Goal: Task Accomplishment & Management: Use online tool/utility

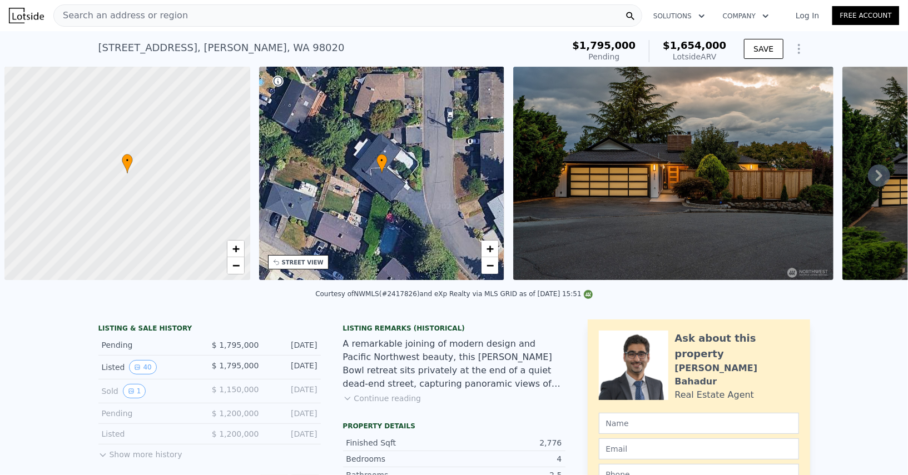
scroll to position [0, 4]
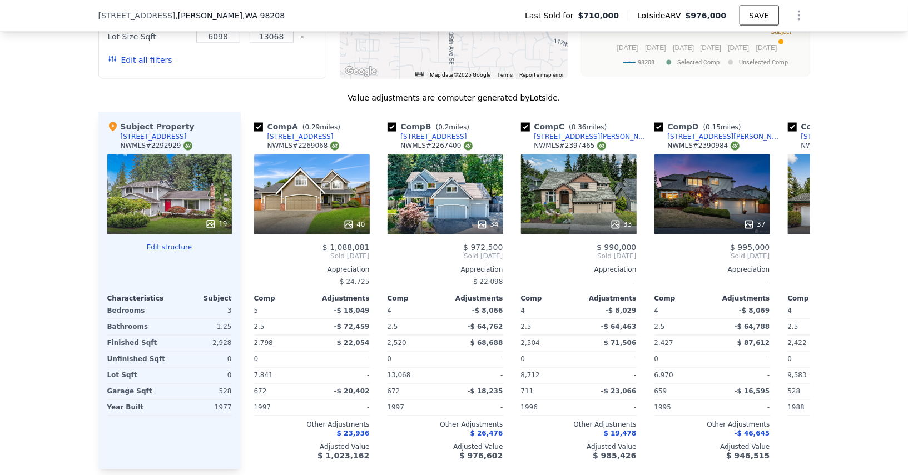
scroll to position [1163, 0]
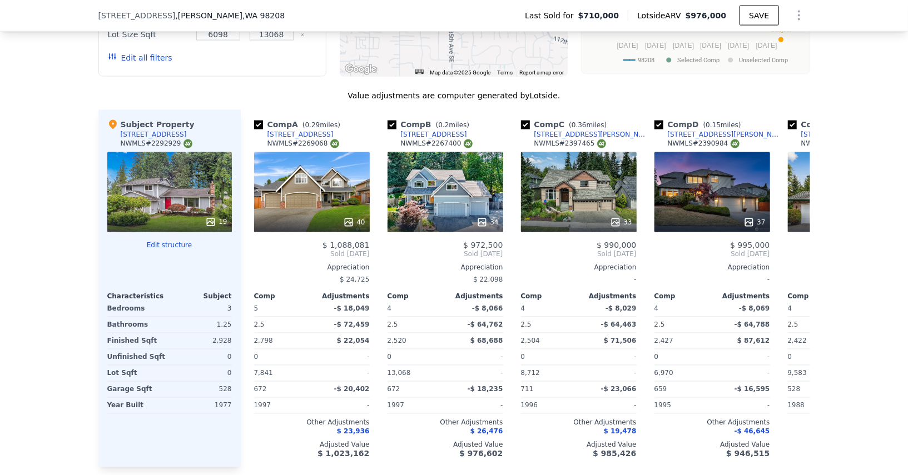
click at [796, 12] on icon "Show Options" at bounding box center [798, 15] width 13 height 13
click at [735, 38] on div "Edit Structure" at bounding box center [748, 44] width 125 height 22
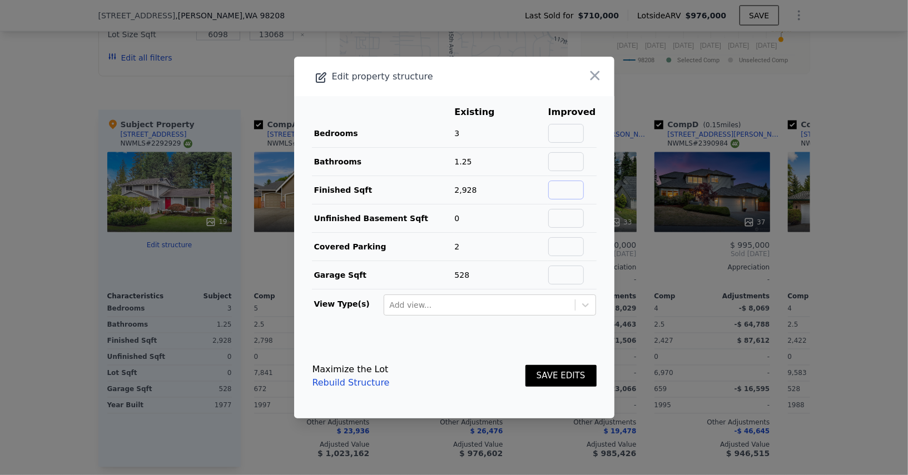
click at [573, 196] on input "text" at bounding box center [566, 190] width 36 height 19
click at [593, 81] on icon "button" at bounding box center [595, 75] width 9 height 9
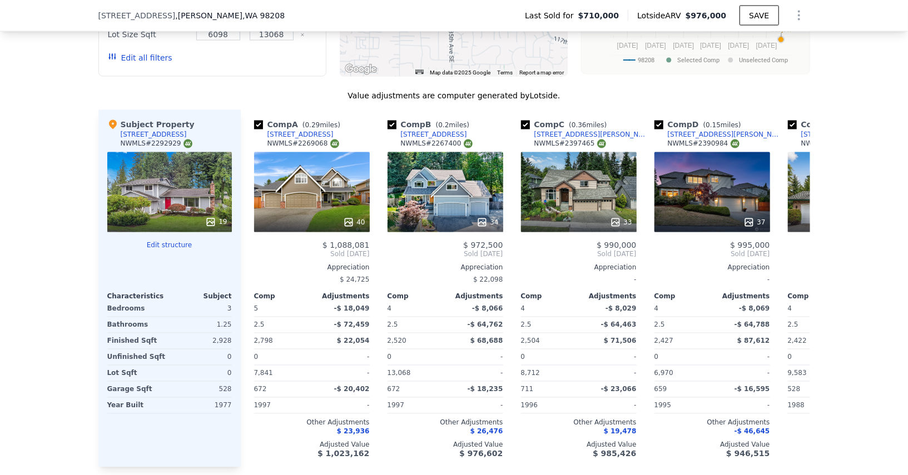
click at [802, 18] on icon "Show Options" at bounding box center [798, 15] width 13 height 13
click at [796, 12] on icon "Show Options" at bounding box center [798, 15] width 13 height 13
click at [786, 17] on div at bounding box center [796, 15] width 27 height 22
click at [792, 17] on icon "Show Options" at bounding box center [798, 15] width 13 height 13
click at [752, 44] on div "Edit Structure" at bounding box center [748, 44] width 125 height 22
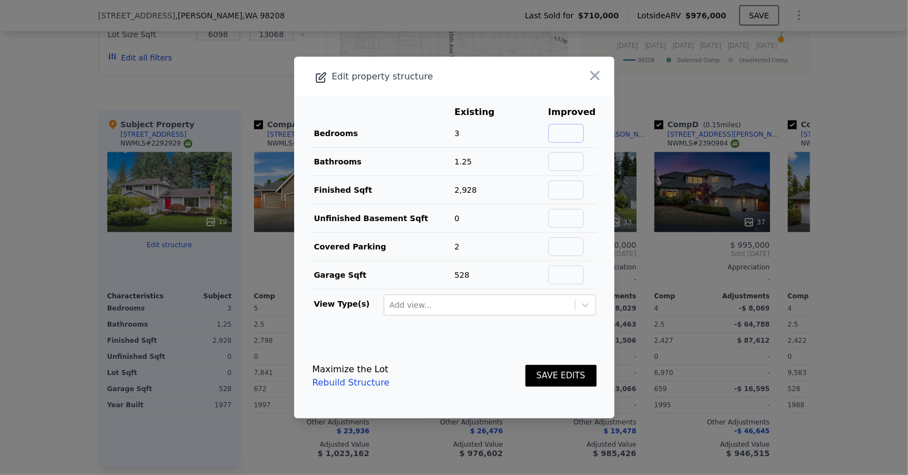
click at [582, 135] on input "text" at bounding box center [566, 133] width 36 height 19
type input "3"
click at [573, 161] on input "text" at bounding box center [566, 161] width 36 height 19
type input "2.25"
click at [568, 195] on input "text" at bounding box center [566, 190] width 36 height 19
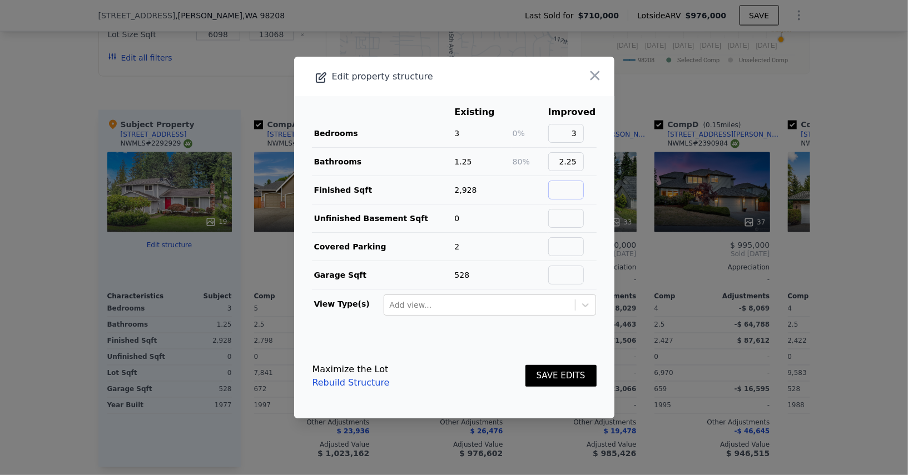
type input "1632"
click at [558, 375] on button "SAVE EDITS" at bounding box center [560, 376] width 71 height 22
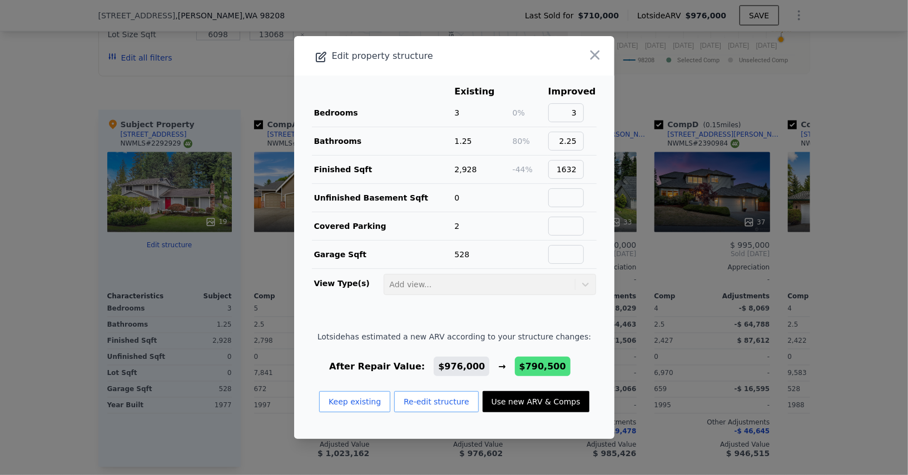
click at [494, 399] on button "Use new ARV & Comps" at bounding box center [536, 401] width 107 height 21
type input "4"
type input "1.75"
type input "2.25"
type input "1338"
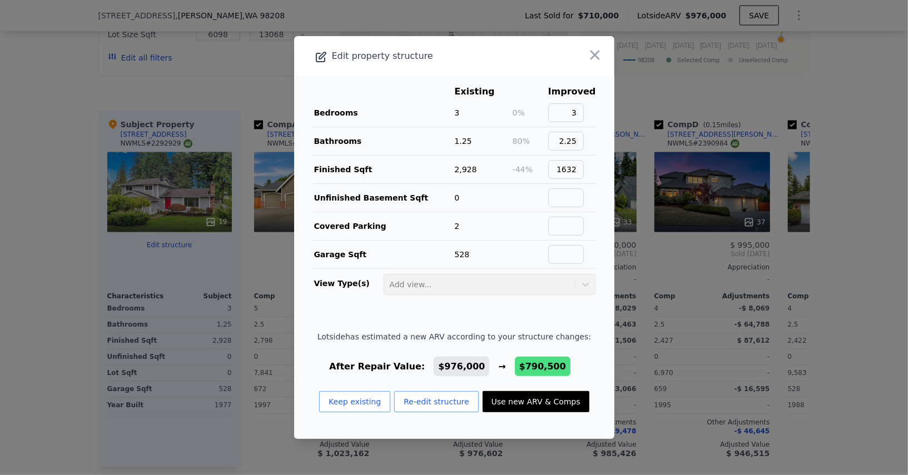
type input "2062"
type input "12197"
type input "$ 790,500"
type input "-$ 29,954"
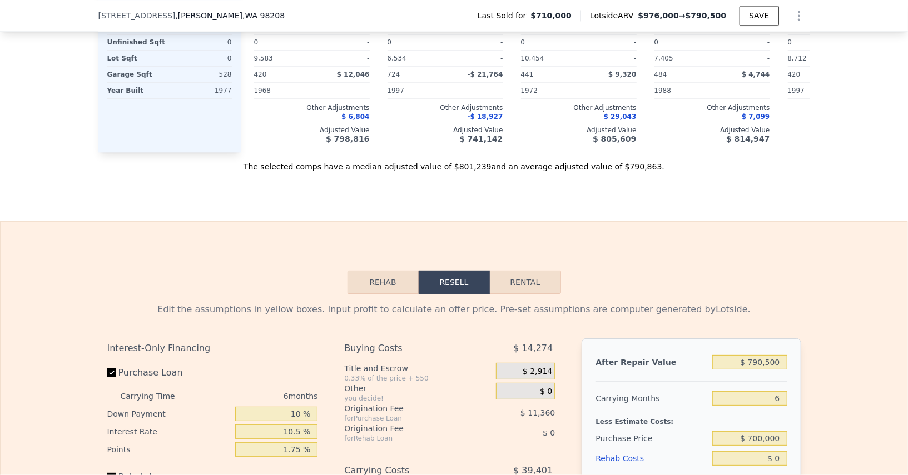
scroll to position [1480, 0]
click at [775, 354] on input "$ 790,500" at bounding box center [749, 361] width 75 height 14
type input "$ 8"
type input "-$ 762,636"
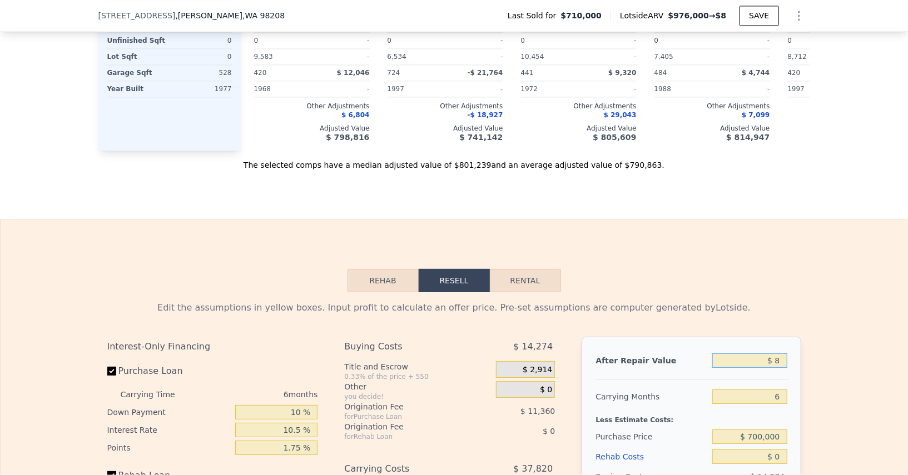
type input "$ 84"
type input "-$ 762,565"
type input "$ 848"
type input "-$ 761,858"
type input "$ 84,800"
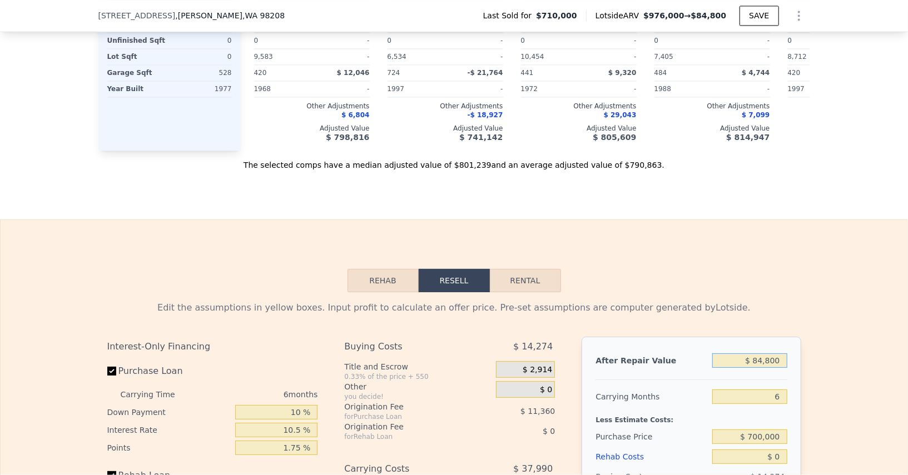
type input "-$ 684,045"
type input "$ 8,480,000"
type input "$ 7,097,214"
type input "$ 848,000"
type input "$ 23,342"
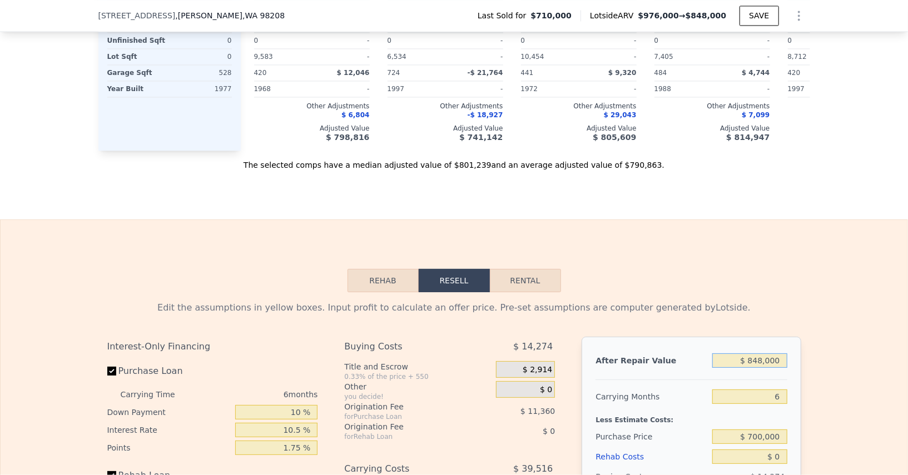
type input "$ 848,000"
click at [758, 390] on input "6" at bounding box center [749, 397] width 75 height 14
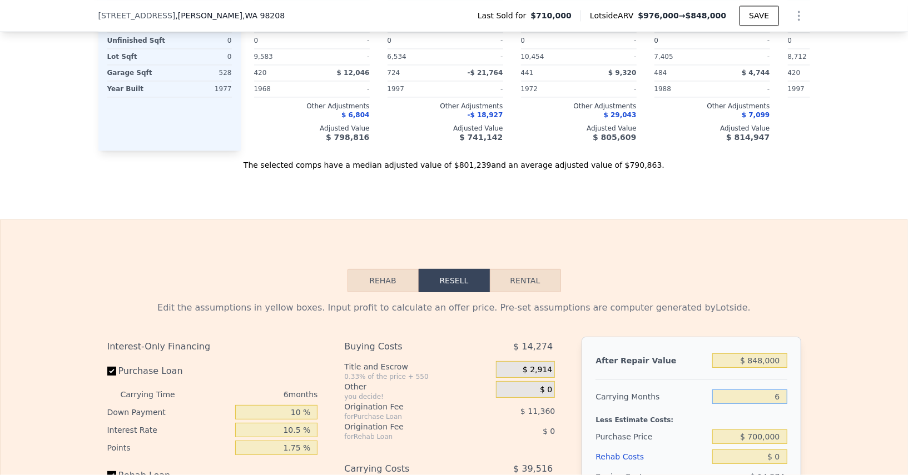
type input "4"
type input "$ 36,514"
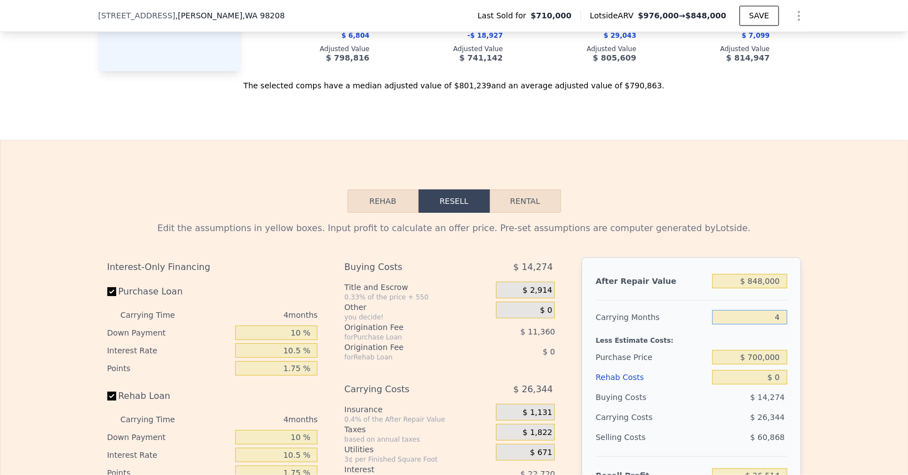
type input "4"
click at [769, 370] on input "$ 0" at bounding box center [749, 377] width 75 height 14
click at [768, 351] on input "$ 700,000" at bounding box center [749, 357] width 75 height 14
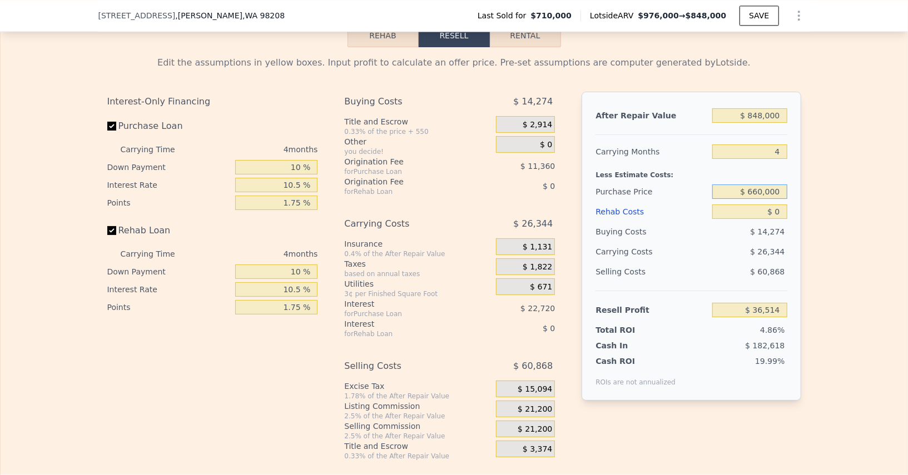
scroll to position [1751, 0]
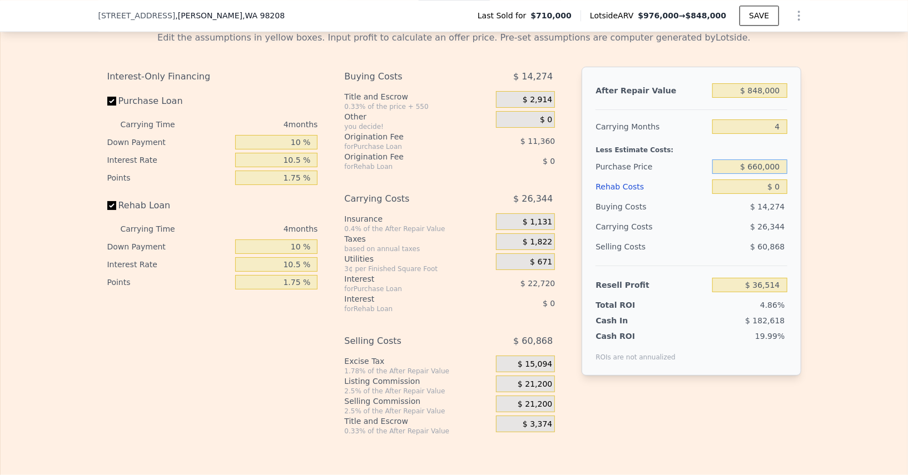
type input "$ 660,000"
click at [514, 401] on div "$ 21,200" at bounding box center [525, 404] width 59 height 17
type input "$ 89,080"
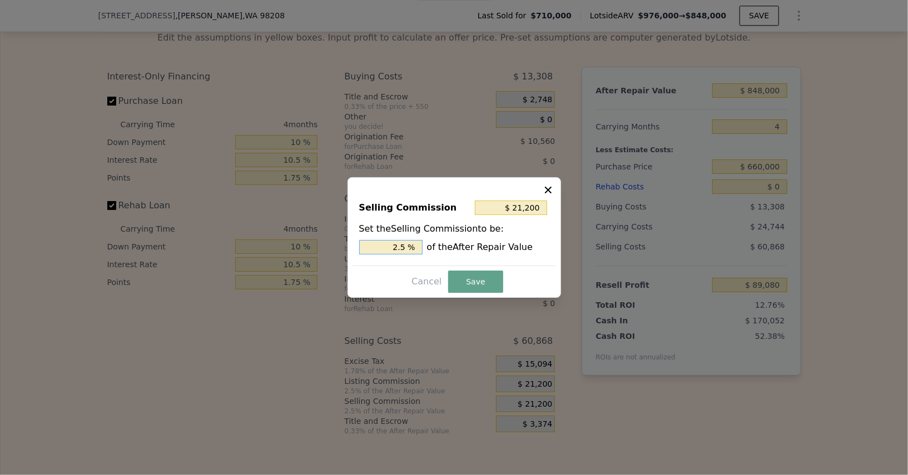
click at [388, 249] on input "2.5 %" at bounding box center [390, 247] width 63 height 14
type input "$ 8,480"
type input "1 %"
click at [471, 287] on button "Save" at bounding box center [475, 282] width 54 height 22
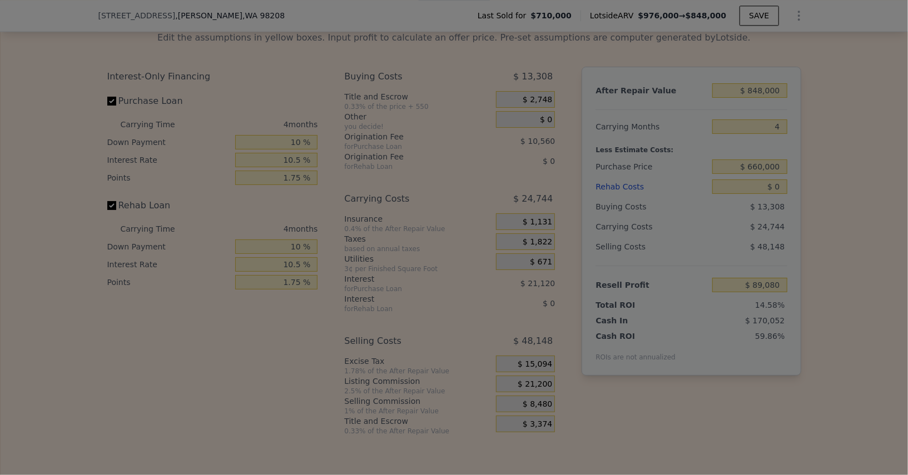
type input "$ 101,800"
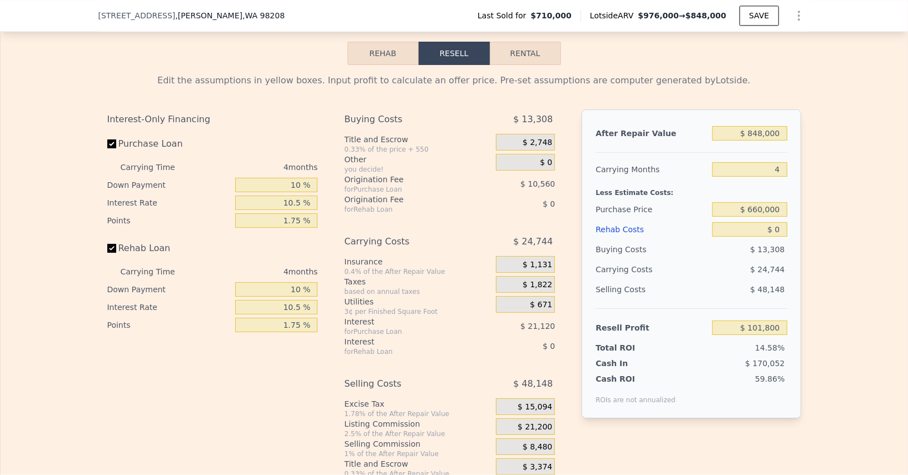
scroll to position [1686, 0]
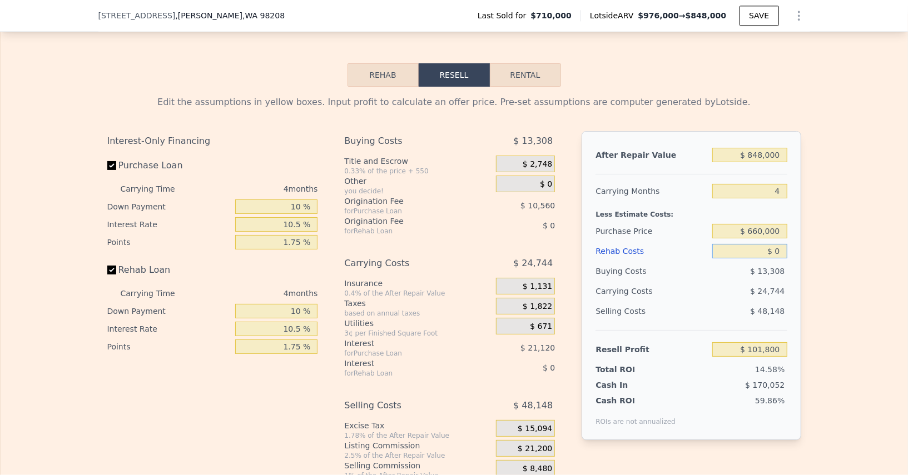
click at [781, 244] on input "$ 0" at bounding box center [749, 251] width 75 height 14
type input "$ 8"
type input "$ 101,792"
type input "$ 80"
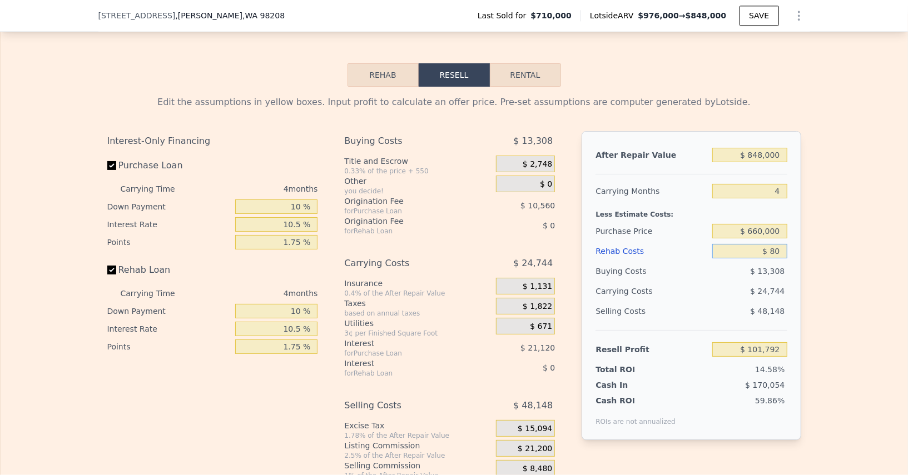
type input "$ 101,715"
type input "$ 800"
type input "$ 100,963"
type input "$ 8,000"
type input "$ 93,416"
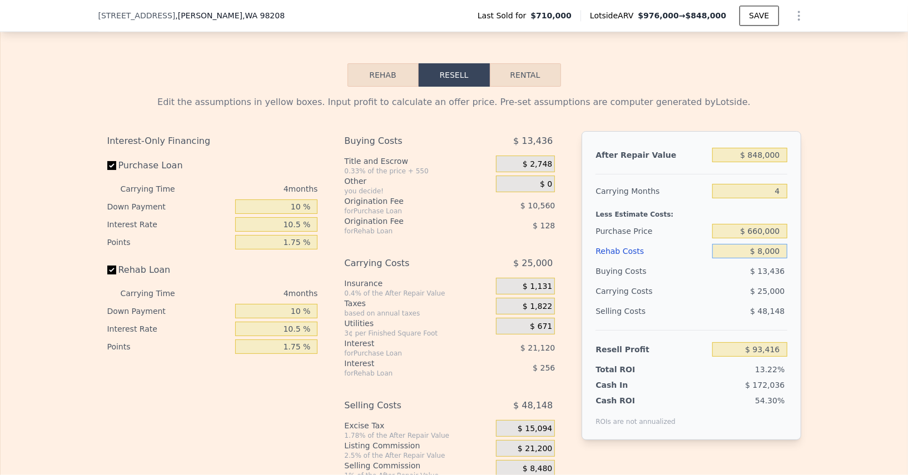
type input "$ 80,000"
type input "$ 17,960"
type input "$ 80,000"
click at [697, 261] on div "Buying Costs" at bounding box center [652, 271] width 112 height 20
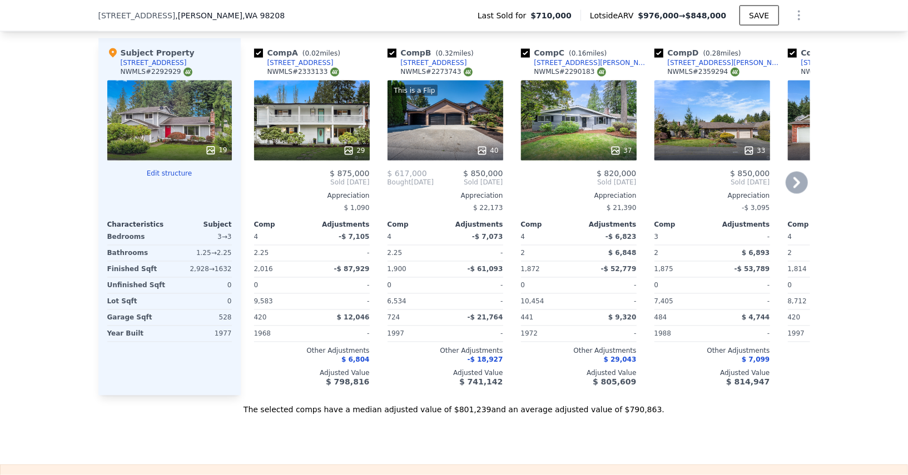
scroll to position [1242, 0]
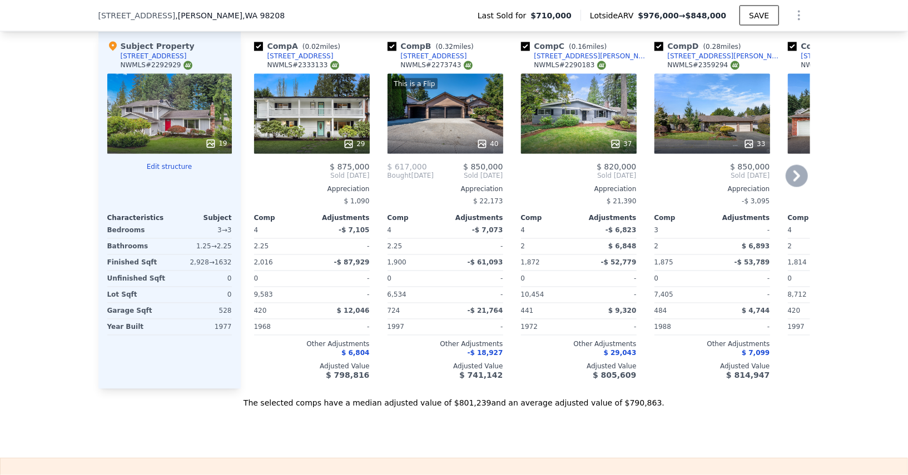
type input "6"
type input "2.25"
type input "3.25"
type input "2112"
type input "3472"
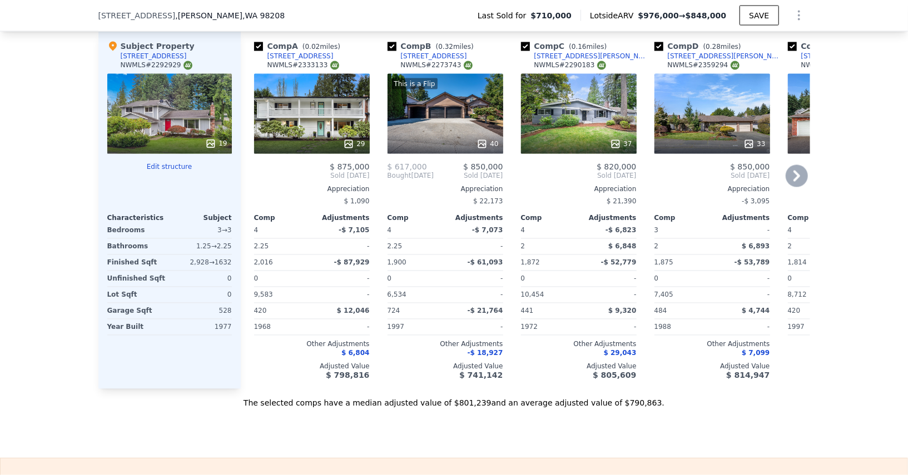
type input "6098"
type input "13068"
type input "$ 976,000"
type input "6"
type input "$ 0"
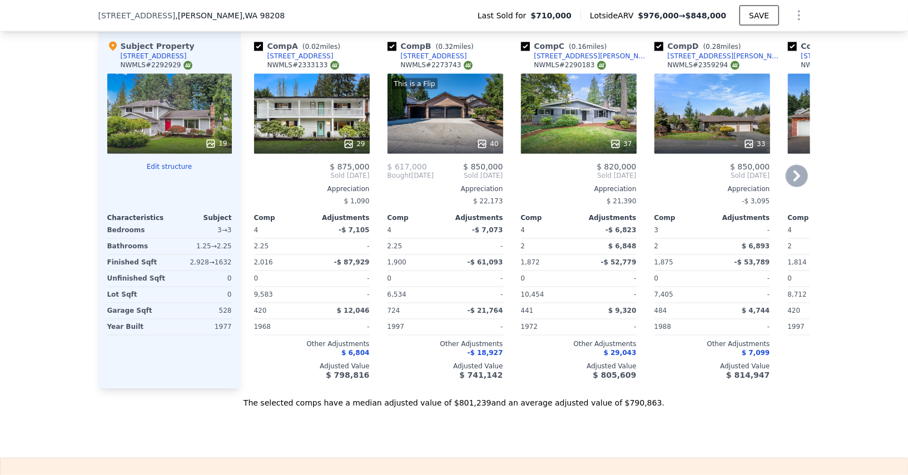
type input "$ 141,981"
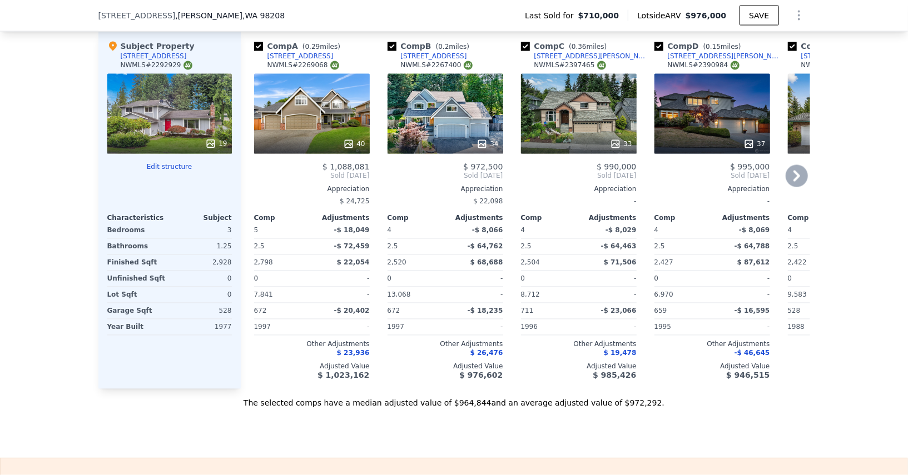
click at [793, 16] on icon "Show Options" at bounding box center [798, 15] width 13 height 13
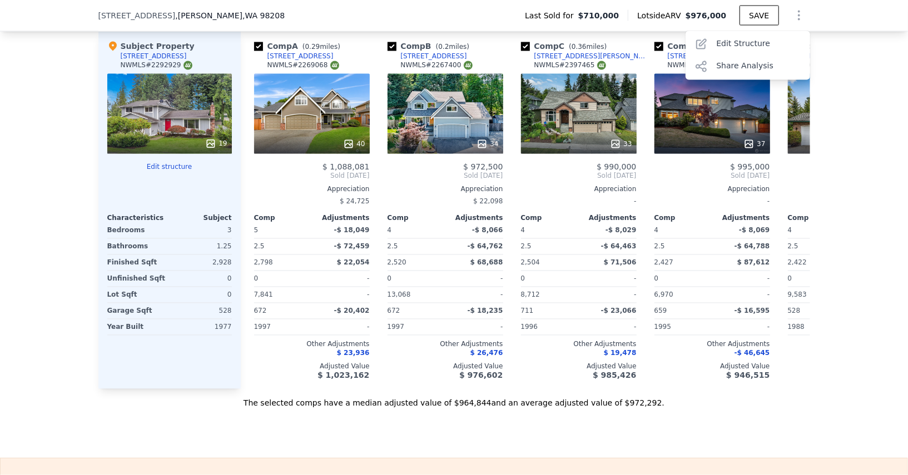
click at [795, 22] on icon "Show Options" at bounding box center [798, 15] width 13 height 13
click at [803, 21] on icon "Show Options" at bounding box center [798, 15] width 13 height 13
click at [747, 41] on div "Edit Structure" at bounding box center [748, 44] width 125 height 22
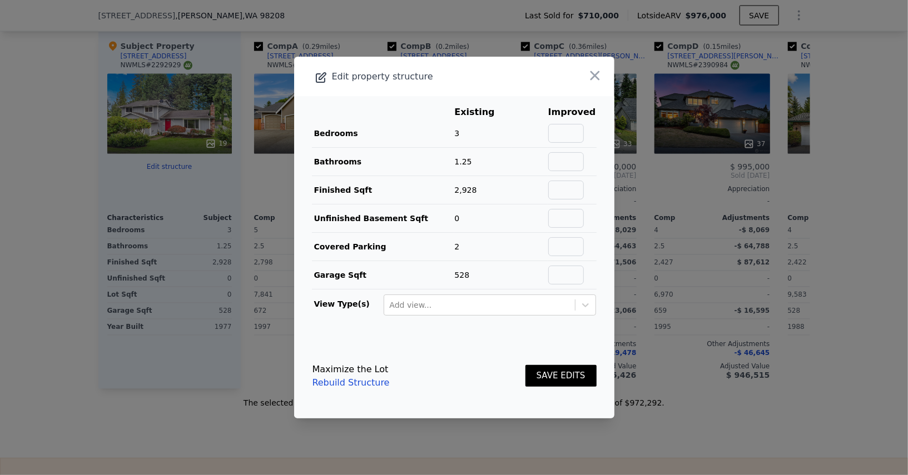
click at [582, 203] on td at bounding box center [572, 190] width 49 height 28
click at [581, 199] on input "text" at bounding box center [566, 190] width 36 height 19
type input "1632"
click at [571, 139] on input "text" at bounding box center [566, 133] width 36 height 19
click at [572, 129] on input "text" at bounding box center [566, 133] width 36 height 19
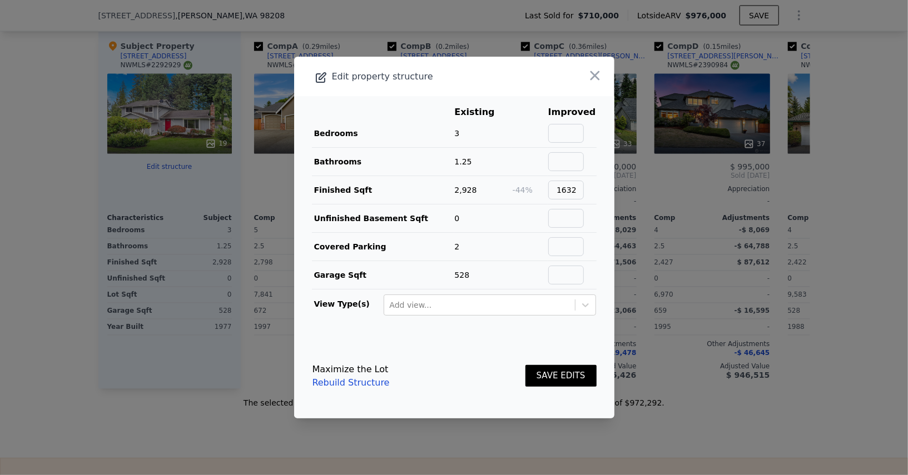
click at [599, 171] on main "Existing Improved Bedrooms 3 Bathrooms 1.25 Finished Sqft 2,928 -44% 1632 Unfin…" at bounding box center [454, 215] width 320 height 238
click at [584, 166] on input "text" at bounding box center [566, 161] width 36 height 19
type input "2.25"
click at [557, 375] on button "SAVE EDITS" at bounding box center [560, 376] width 71 height 22
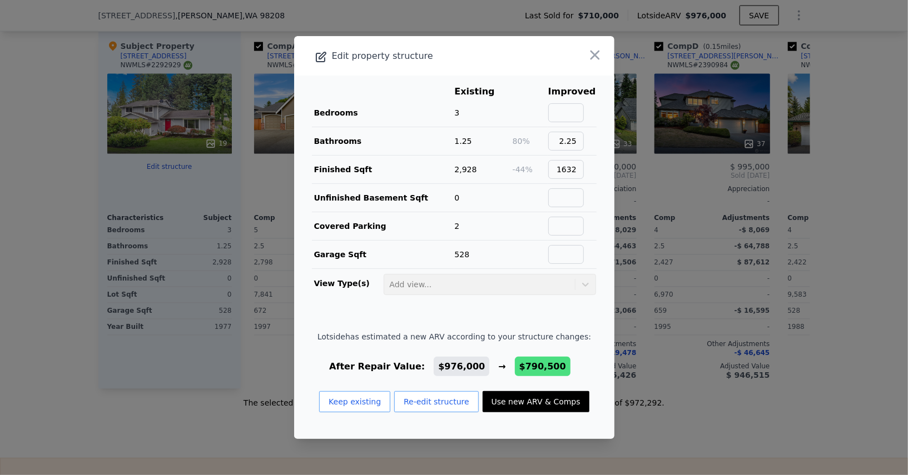
click at [553, 400] on button "Use new ARV & Comps" at bounding box center [536, 401] width 107 height 21
type input "4"
type input "1.75"
type input "2.25"
type input "1338"
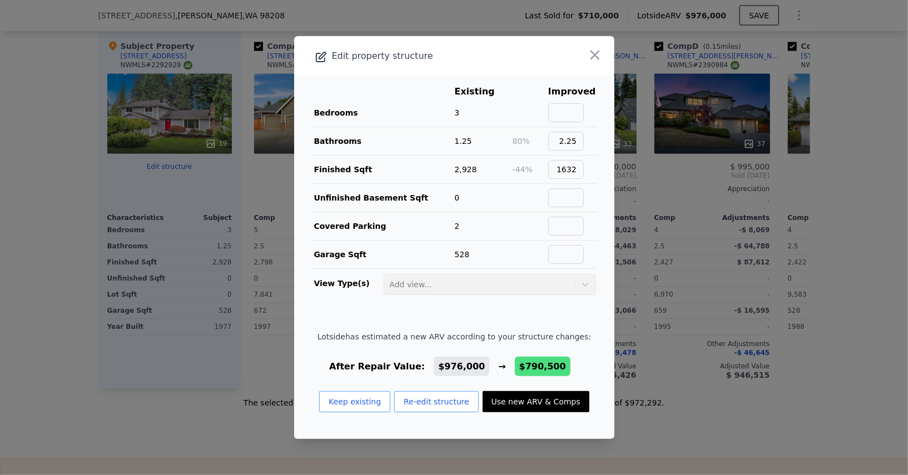
type input "2062"
type input "12197"
type input "$ 790,500"
type input "-$ 29,954"
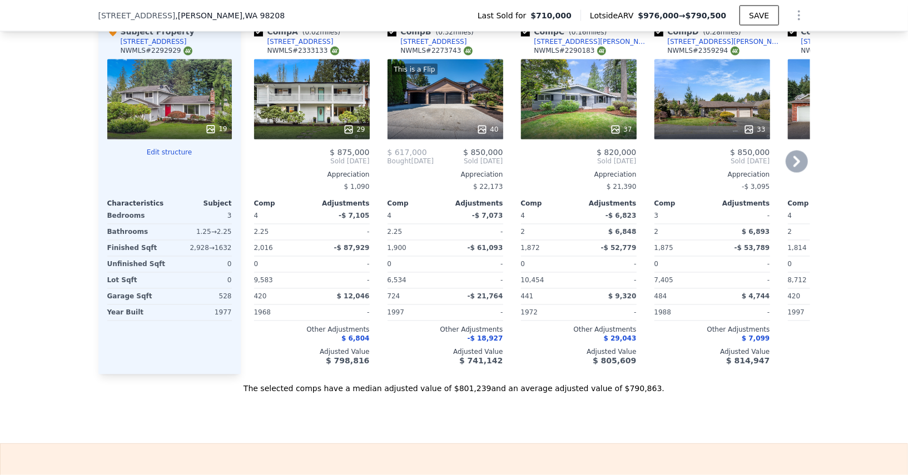
scroll to position [1221, 0]
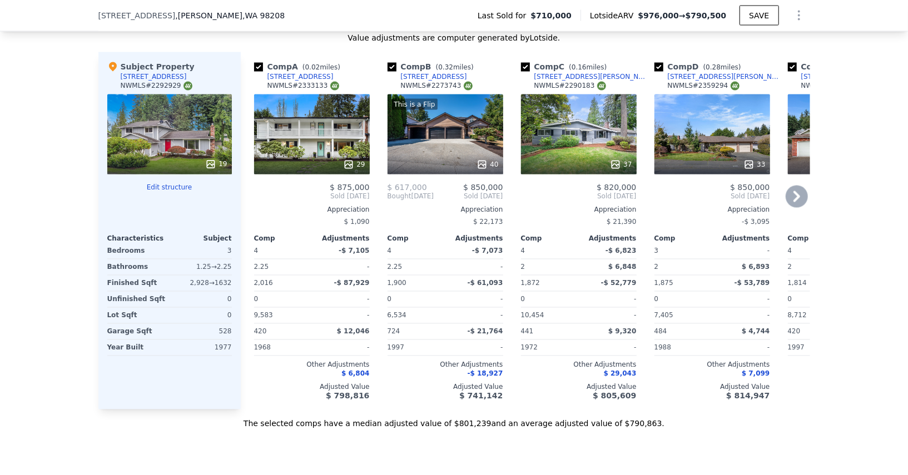
click at [293, 136] on div "29" at bounding box center [312, 135] width 116 height 80
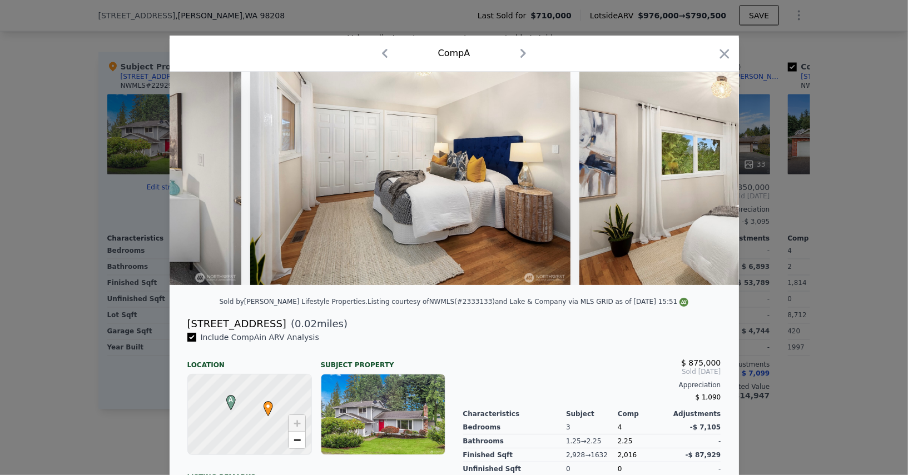
scroll to position [0, 5042]
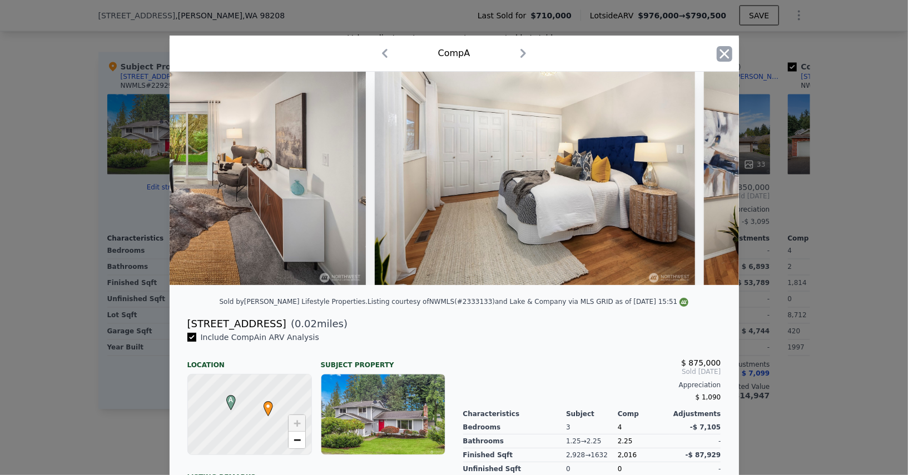
click at [727, 54] on icon "button" at bounding box center [725, 54] width 16 height 16
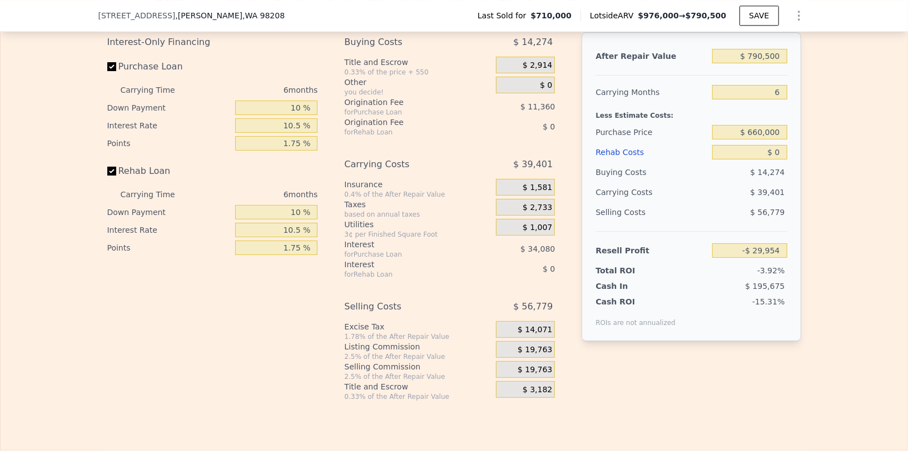
scroll to position [1785, 0]
click at [756, 49] on input "$ 790,500" at bounding box center [749, 56] width 75 height 14
type input "$ 6"
type input "-$ 762,638"
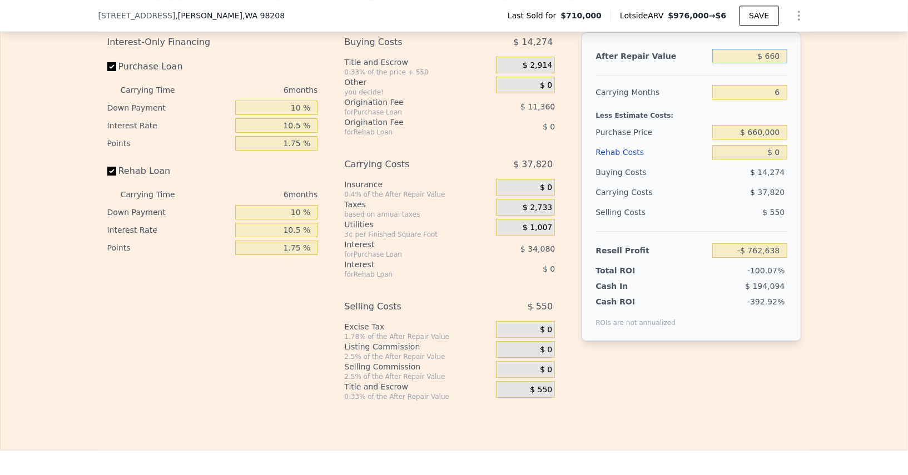
type input "$ 6,600"
type input "-$ 762,033"
type input "$ 66,000"
type input "-$ 701,471"
type input "$ 660,000"
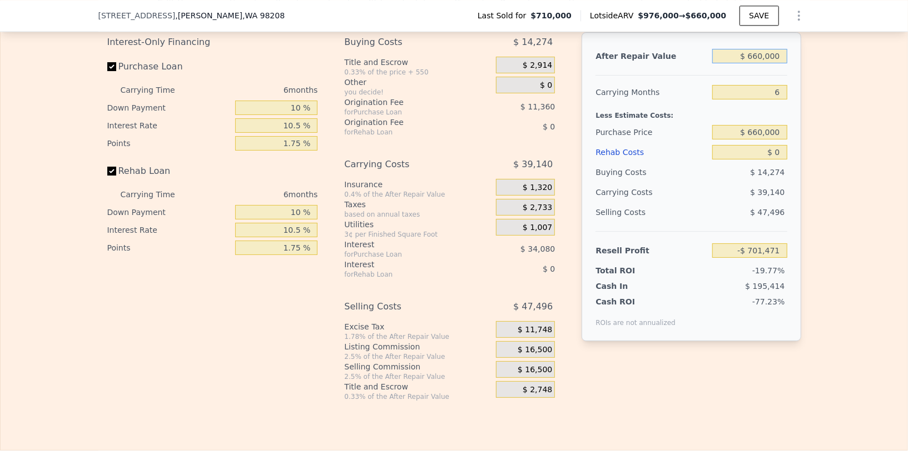
type input "-$ 150,910"
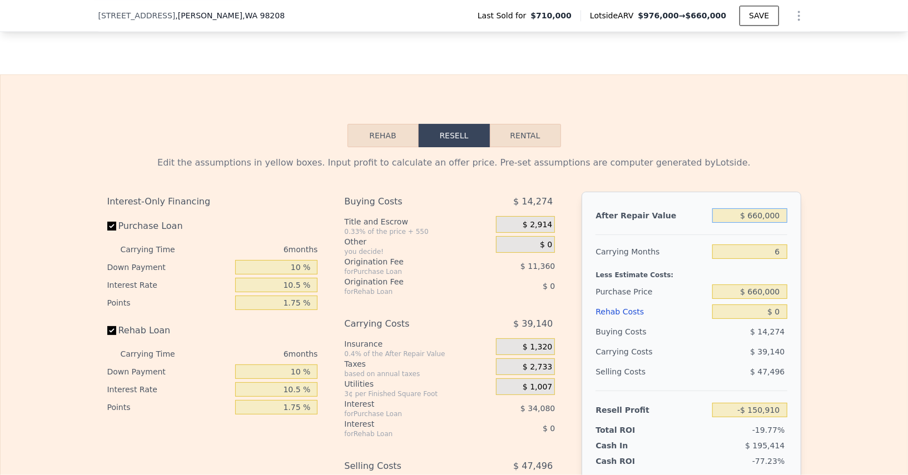
scroll to position [1615, 0]
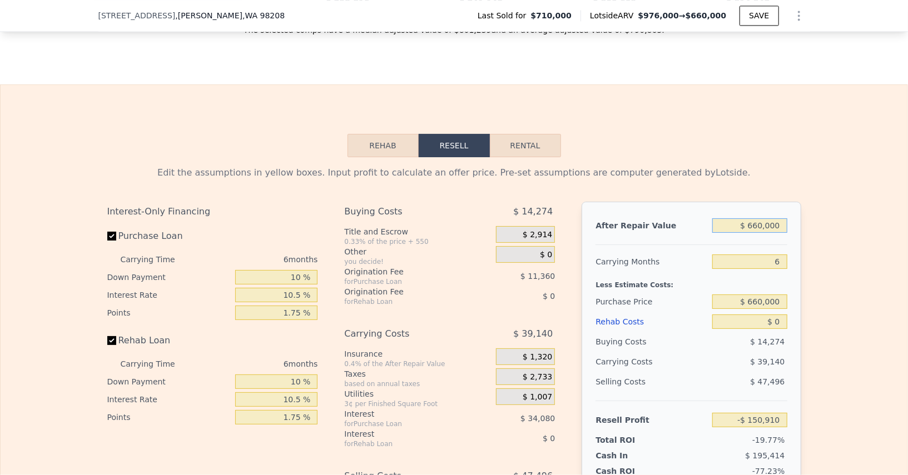
type input "$ 660,000"
drag, startPoint x: 490, startPoint y: 17, endPoint x: 597, endPoint y: 23, distance: 106.9
click at [599, 23] on div "Last Sold for $710,000 Lotside ARV $976,000 → $660,000 SAVE" at bounding box center [639, 15] width 341 height 22
click at [597, 23] on div "Last Sold for $710,000 Lotside ARV $976,000 → $660,000 SAVE" at bounding box center [639, 15] width 341 height 22
drag, startPoint x: 592, startPoint y: 18, endPoint x: 666, endPoint y: 21, distance: 73.5
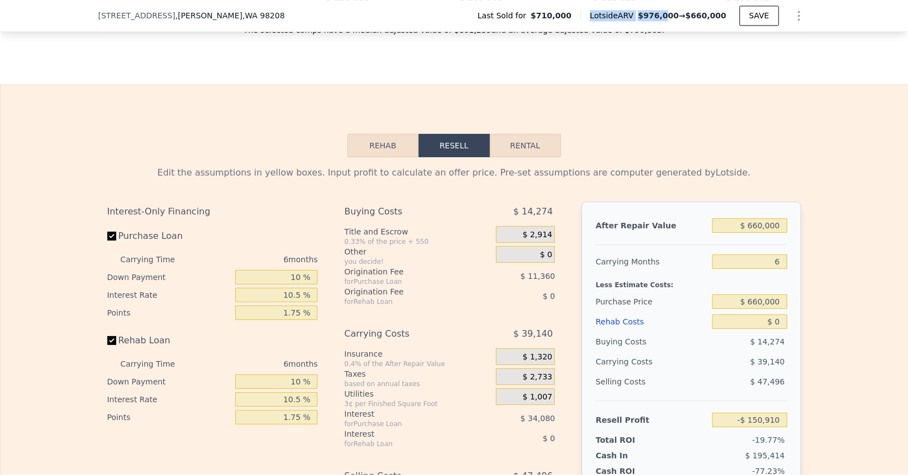
click at [666, 21] on div "Lotside ARV $976,000 → $660,000" at bounding box center [660, 15] width 159 height 11
click at [679, 21] on span "$976,000 → $660,000" at bounding box center [682, 15] width 88 height 11
click at [647, 17] on span "$976,000" at bounding box center [658, 15] width 41 height 9
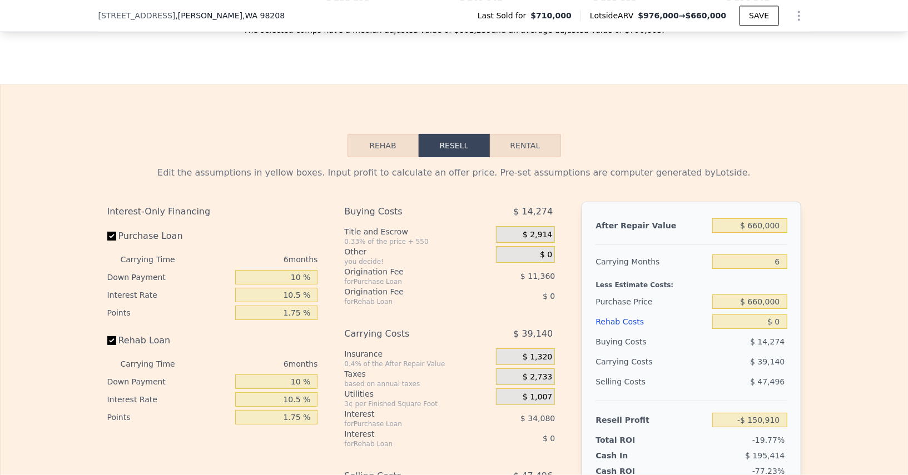
click at [488, 17] on div "Last Sold for $710,000" at bounding box center [525, 15] width 112 height 11
click at [498, 17] on span "Last Sold for" at bounding box center [504, 15] width 53 height 11
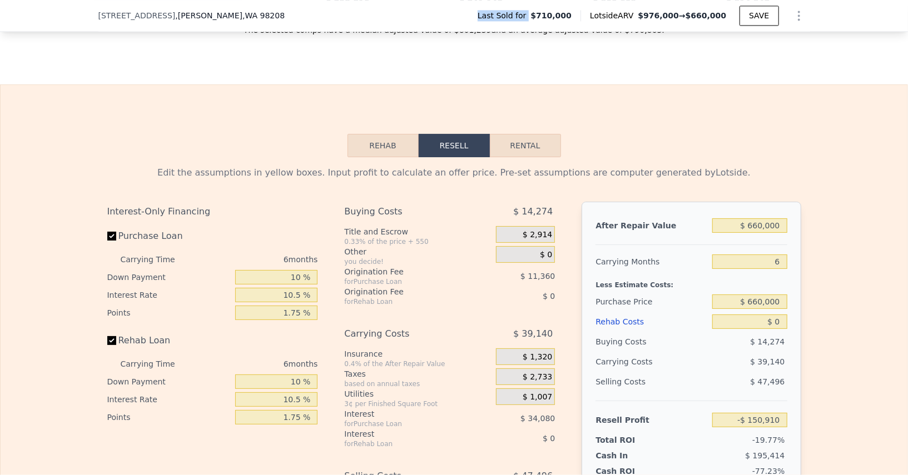
click at [498, 17] on span "Last Sold for" at bounding box center [504, 15] width 53 height 11
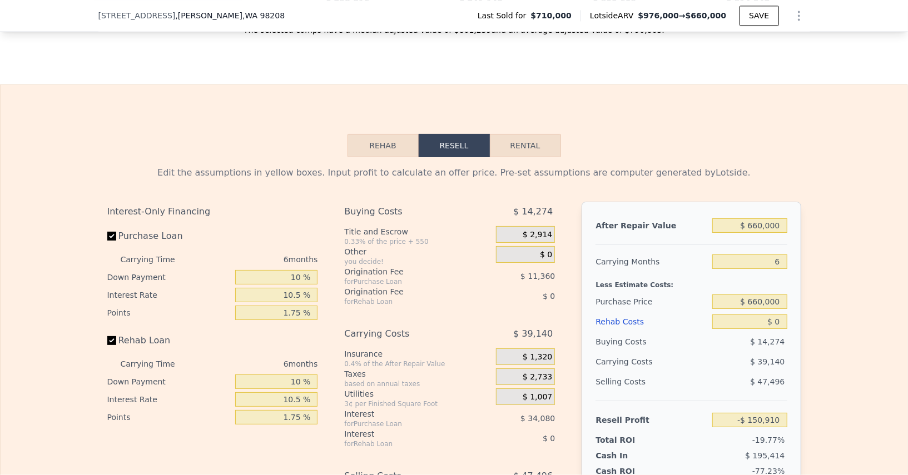
click at [552, 13] on span "$710,000" at bounding box center [551, 15] width 41 height 11
click at [612, 17] on span "Lotside ARV" at bounding box center [614, 15] width 48 height 11
click at [650, 14] on span "$976,000" at bounding box center [658, 15] width 41 height 9
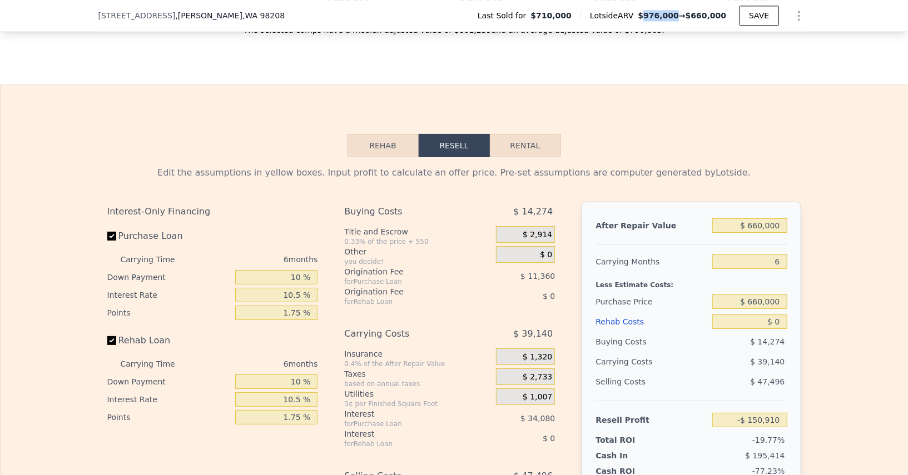
click at [650, 14] on span "$976,000" at bounding box center [658, 15] width 41 height 9
click at [704, 16] on span "$660,000" at bounding box center [706, 15] width 41 height 9
click at [559, 14] on span "$710,000" at bounding box center [551, 15] width 41 height 11
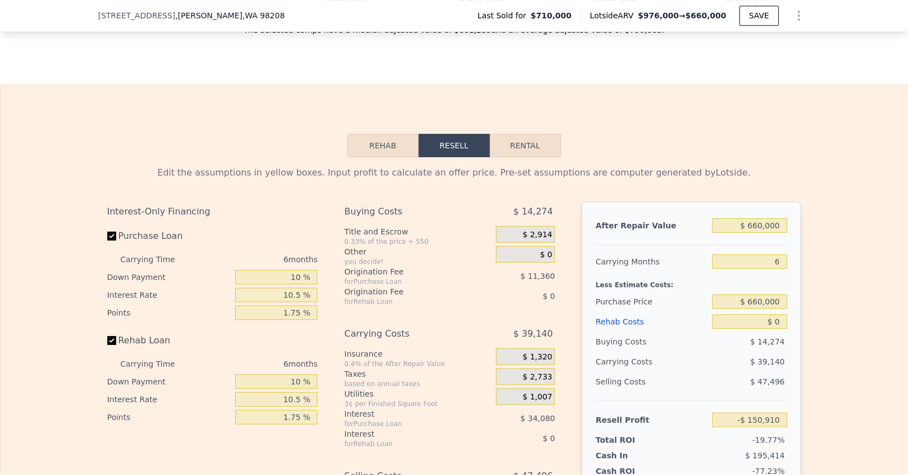
click at [527, 14] on span "Last Sold for" at bounding box center [504, 15] width 53 height 11
click at [512, 14] on span "Last Sold for" at bounding box center [504, 15] width 53 height 11
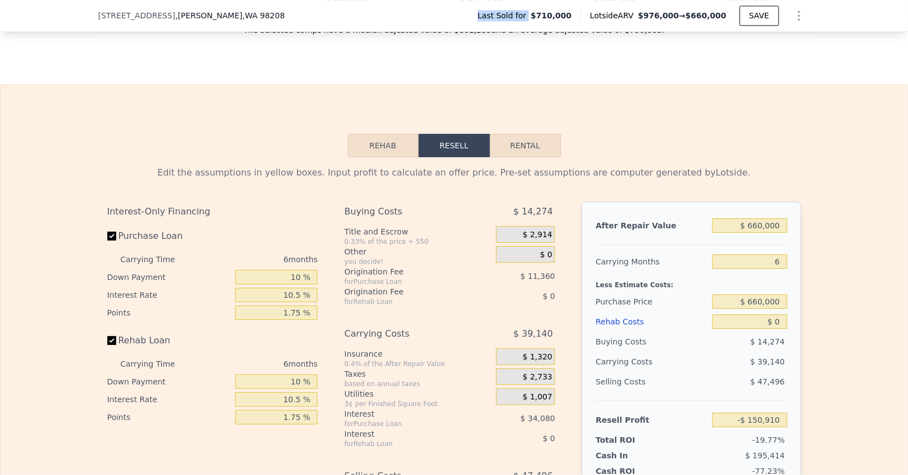
click at [512, 14] on span "Last Sold for" at bounding box center [504, 15] width 53 height 11
click at [553, 21] on div "Last Sold for $710,000 Lotside ARV $976,000 → $660,000 SAVE" at bounding box center [639, 15] width 341 height 22
click at [555, 14] on span "$710,000" at bounding box center [551, 15] width 41 height 11
click at [692, 19] on span "$660,000" at bounding box center [706, 15] width 41 height 9
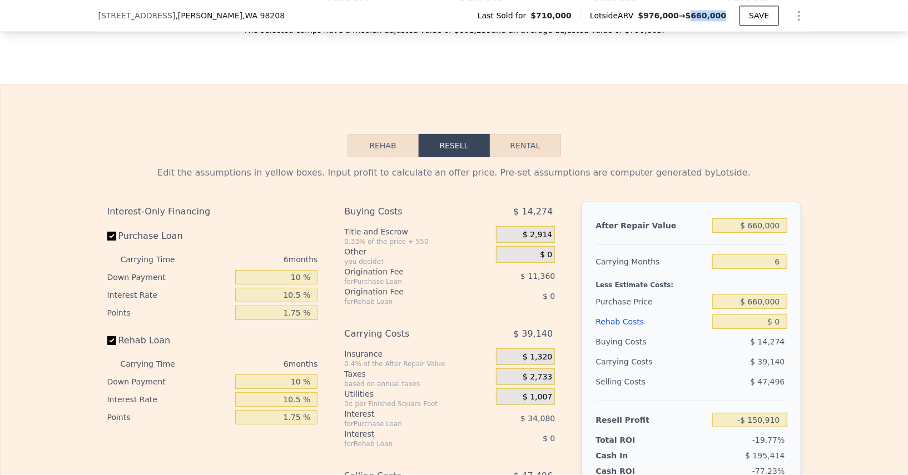
click at [692, 19] on span "$660,000" at bounding box center [706, 15] width 41 height 9
click at [686, 18] on span "$976,000 → $660,000" at bounding box center [682, 15] width 88 height 11
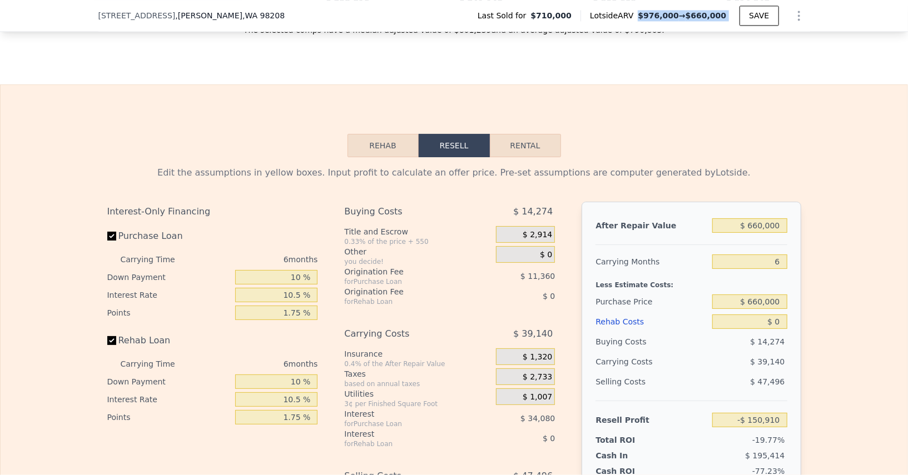
click at [657, 15] on span "$976,000" at bounding box center [658, 15] width 41 height 9
click at [663, 20] on span "$976,000 → $660,000" at bounding box center [682, 15] width 88 height 11
click at [649, 16] on span "$976,000" at bounding box center [658, 15] width 41 height 9
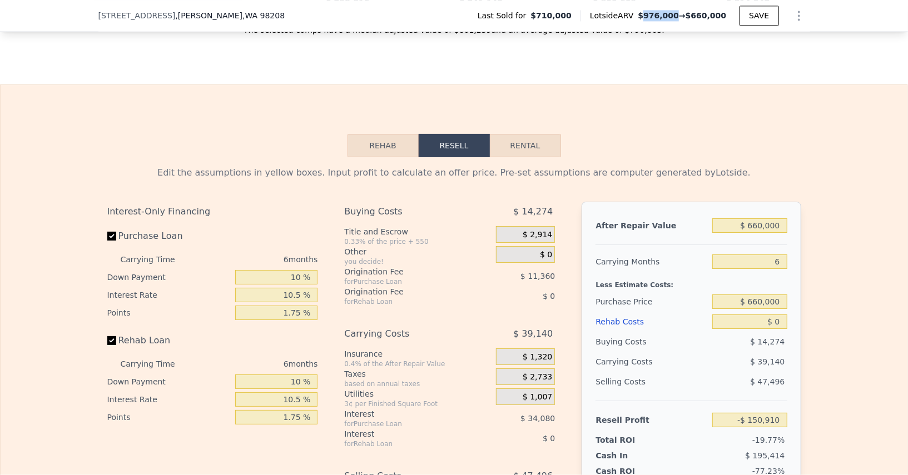
click at [649, 16] on span "$976,000" at bounding box center [658, 15] width 41 height 9
click at [647, 18] on span "$976,000" at bounding box center [658, 15] width 41 height 9
